Goal: Task Accomplishment & Management: Use online tool/utility

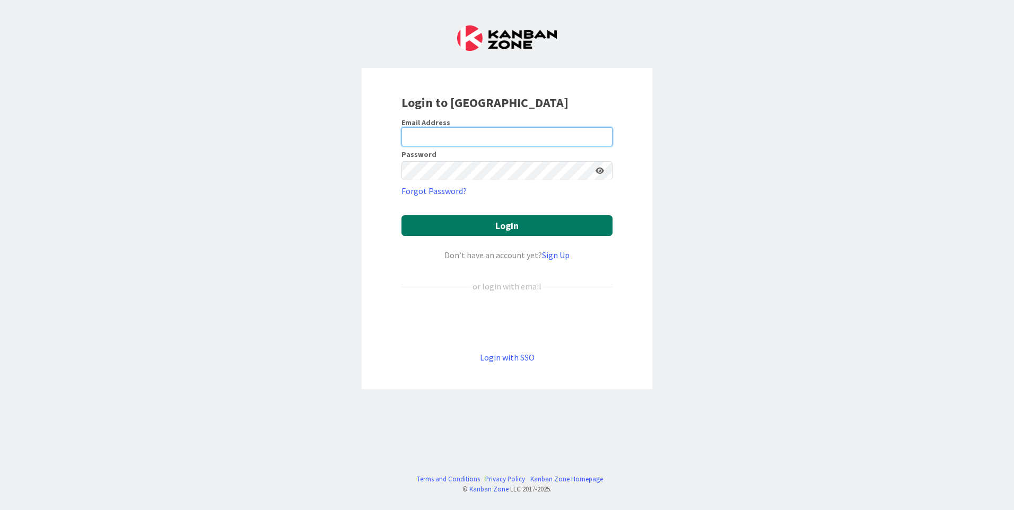
type input "[EMAIL_ADDRESS][DOMAIN_NAME]"
click at [496, 220] on button "Login" at bounding box center [507, 225] width 211 height 21
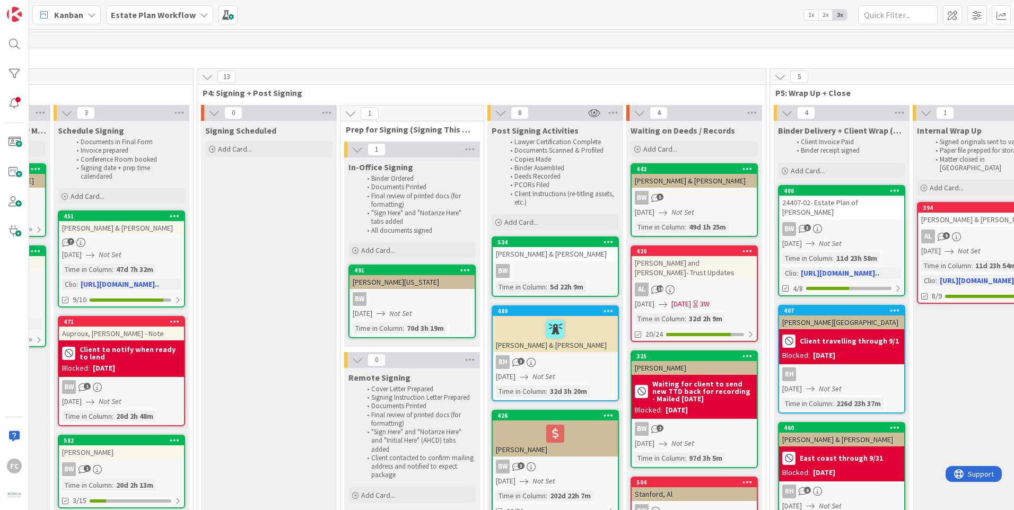
scroll to position [0, 1273]
click at [580, 357] on div "RH 3" at bounding box center [554, 362] width 125 height 14
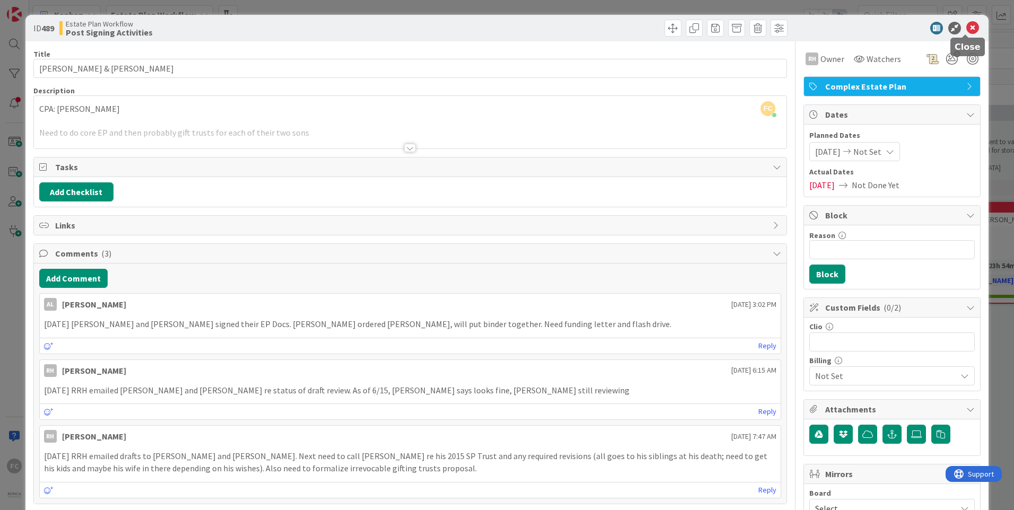
click at [967, 32] on icon at bounding box center [973, 28] width 13 height 13
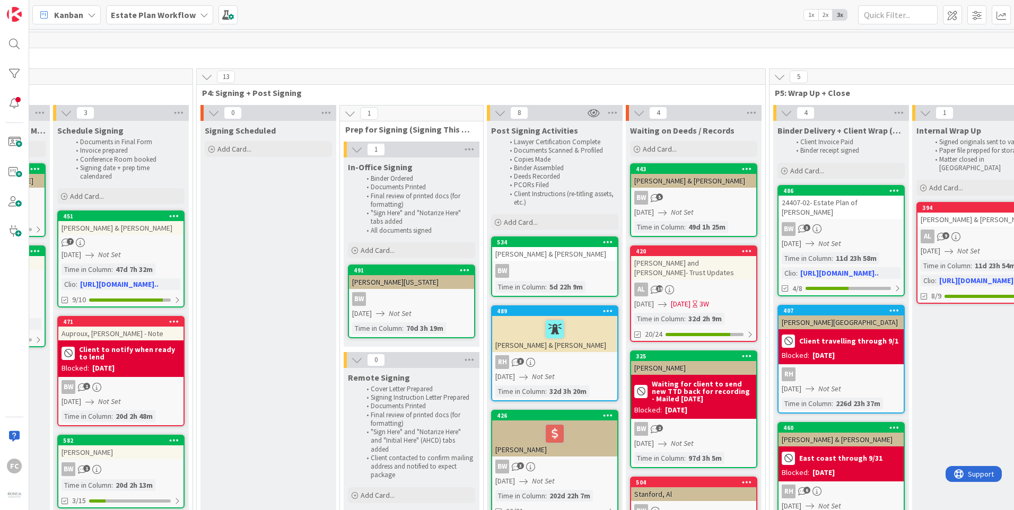
click at [864, 226] on div "BW 3" at bounding box center [841, 229] width 125 height 14
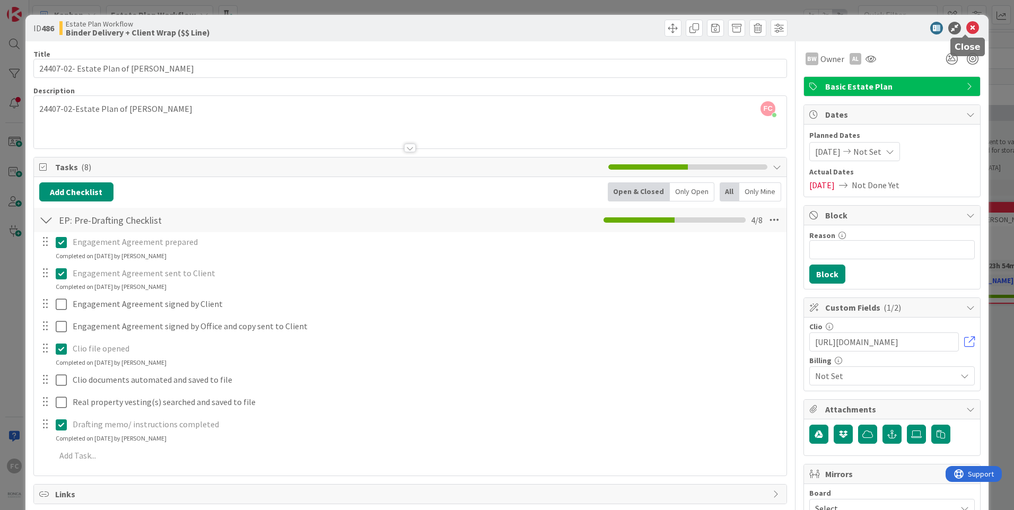
click at [967, 32] on icon at bounding box center [973, 28] width 13 height 13
